Goal: Entertainment & Leisure: Consume media (video, audio)

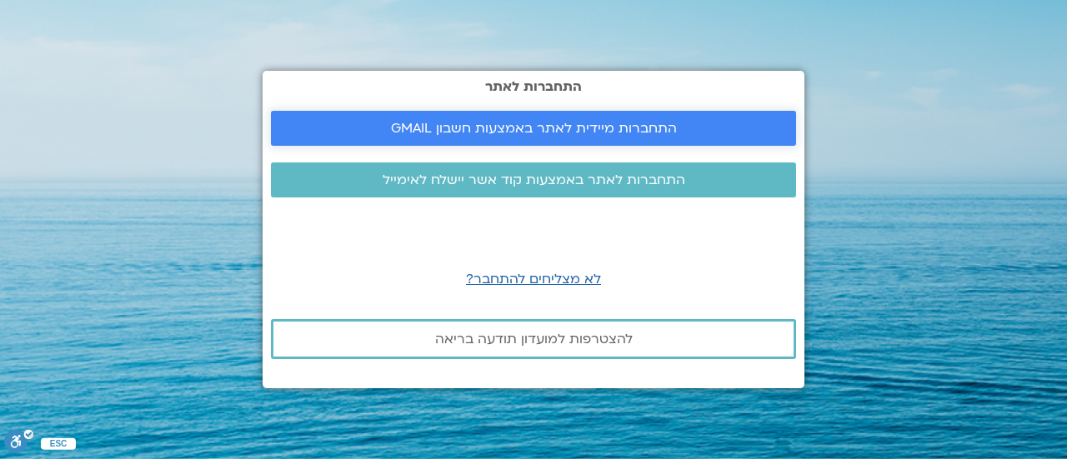
click at [345, 136] on link "התחברות מיידית לאתר באמצעות חשבון GMAIL" at bounding box center [533, 128] width 525 height 35
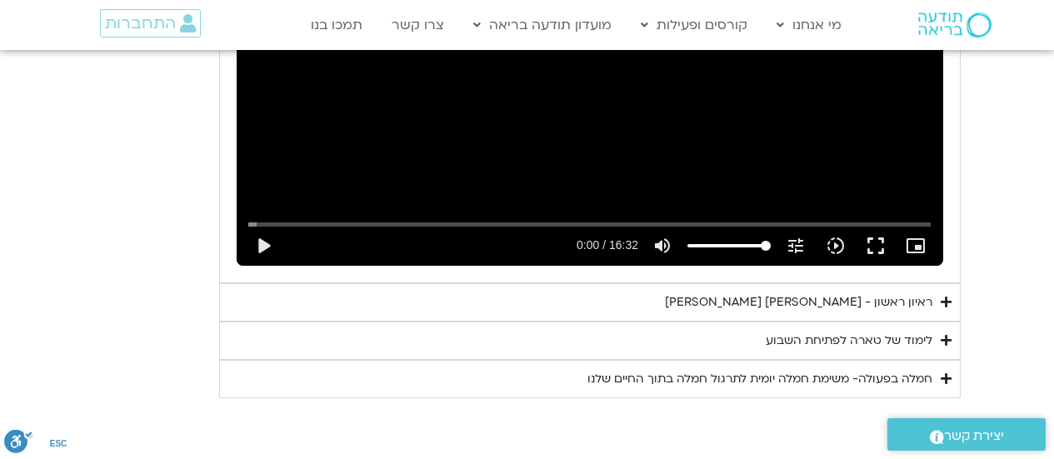
scroll to position [1959, 0]
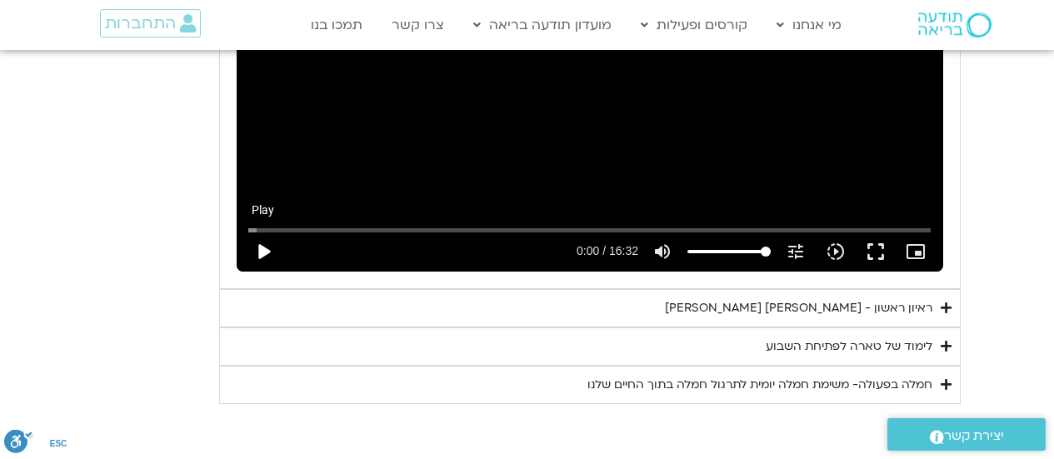
click at [261, 232] on button "play_arrow" at bounding box center [263, 252] width 40 height 40
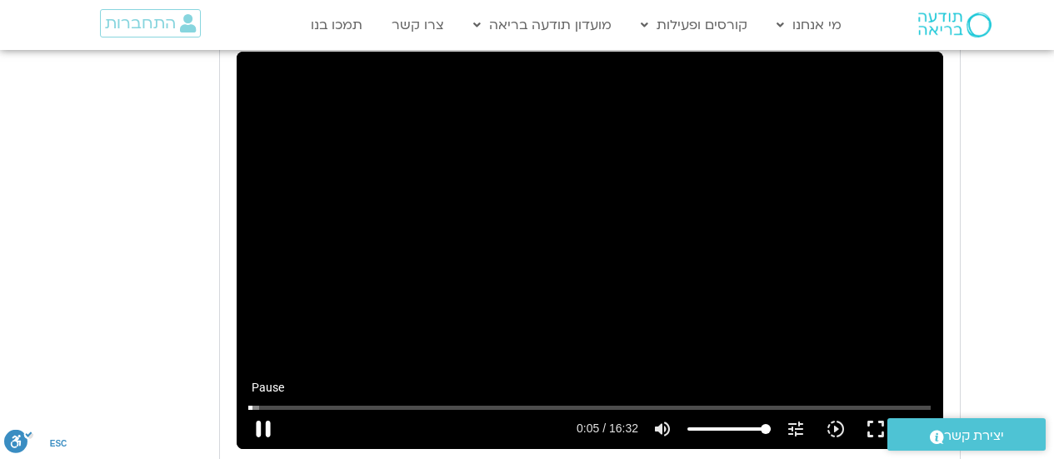
scroll to position [1786, 0]
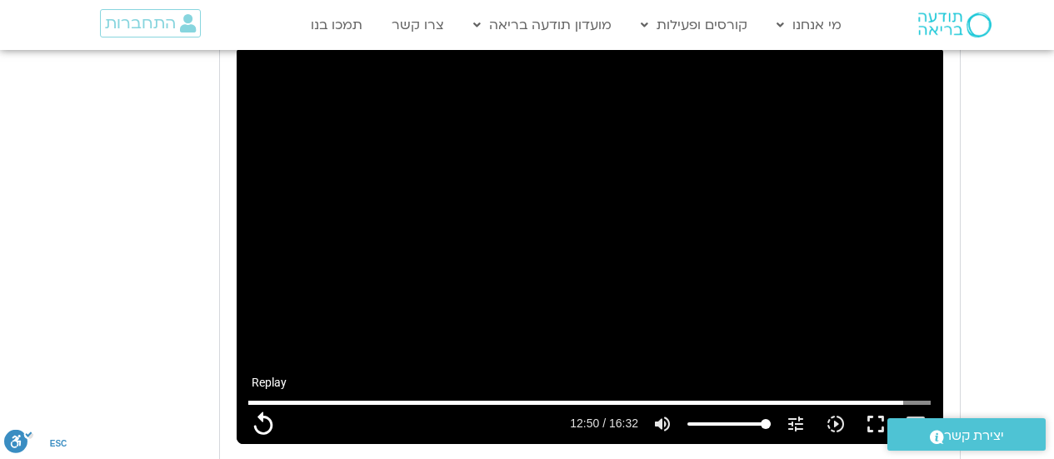
type input "856"
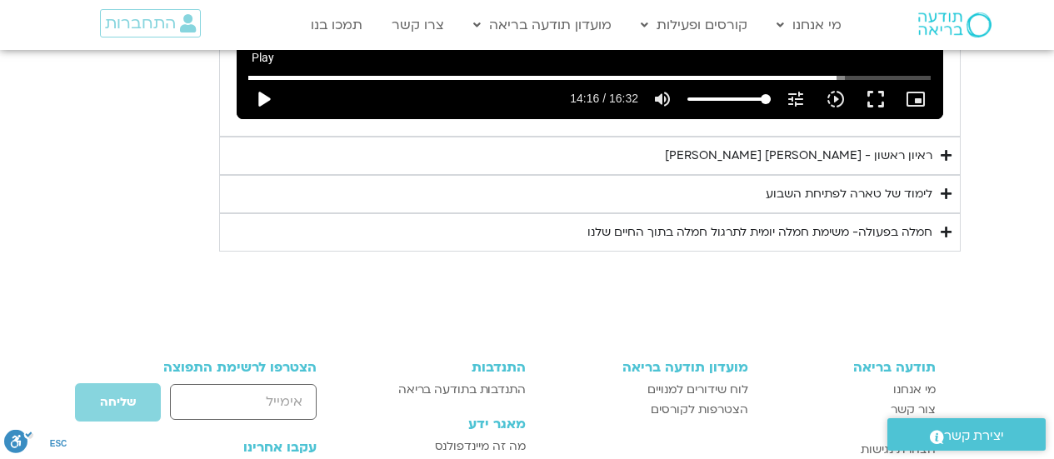
scroll to position [2113, 0]
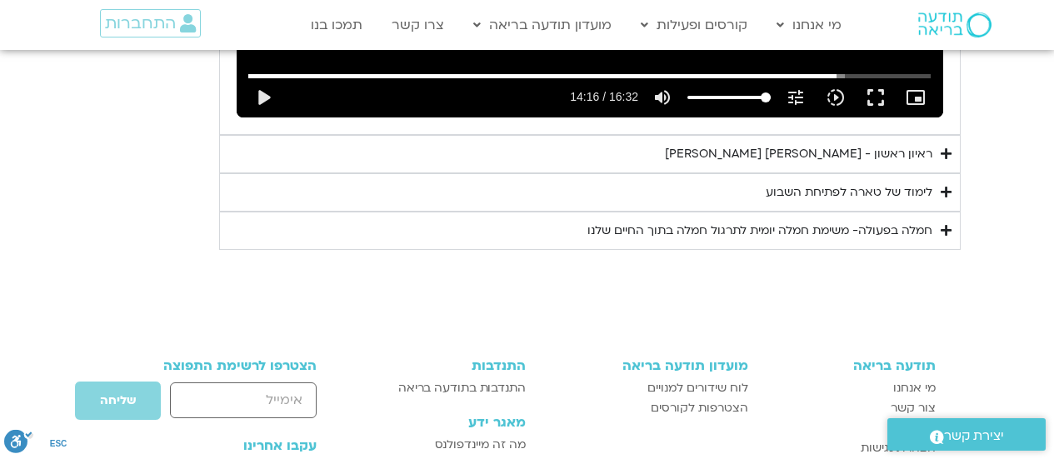
click at [927, 144] on div "ראיון ראשון - טארה בראך וכריסטין נף" at bounding box center [799, 154] width 268 height 20
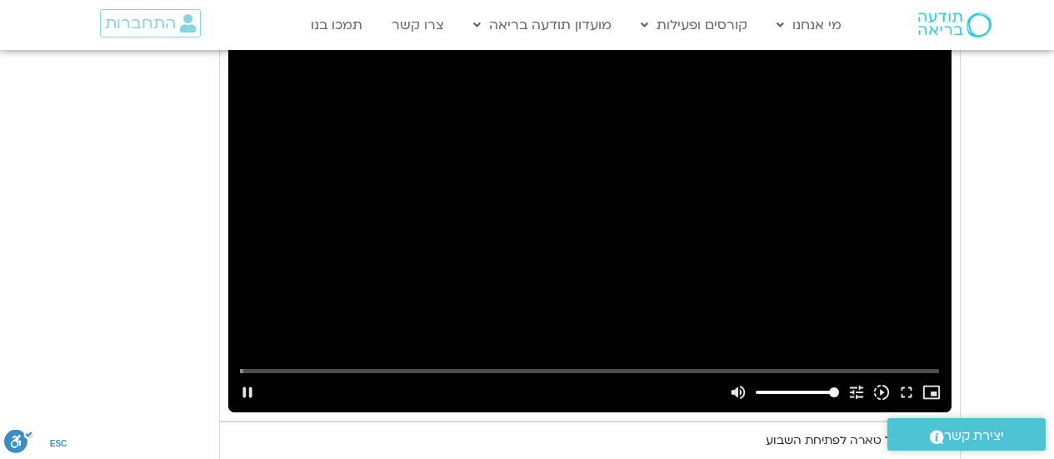
scroll to position [2299, 0]
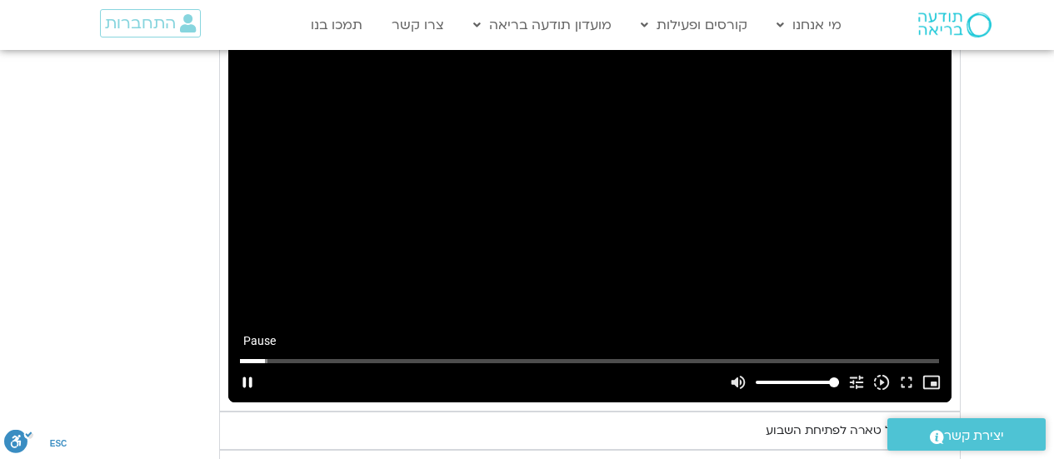
click at [248, 367] on button "pause" at bounding box center [247, 383] width 25 height 40
type input "99.975634"
